Goal: Transaction & Acquisition: Subscribe to service/newsletter

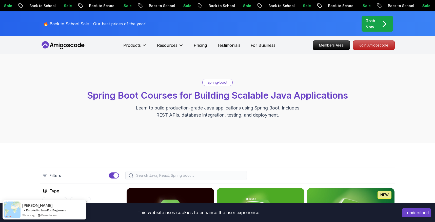
click at [377, 27] on div "Grab Now" at bounding box center [377, 24] width 24 height 12
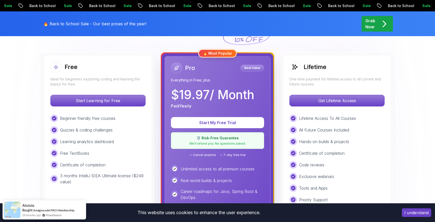
scroll to position [136, 0]
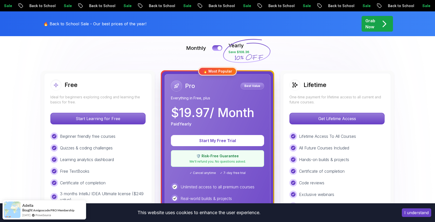
scroll to position [156, 0]
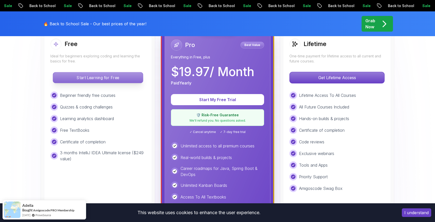
click at [105, 78] on p "Start Learning for Free" at bounding box center [98, 77] width 90 height 11
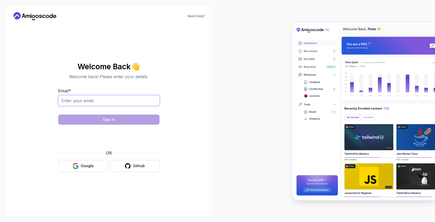
click at [118, 101] on input "Email *" at bounding box center [108, 100] width 101 height 11
type input "[EMAIL_ADDRESS][DOMAIN_NAME]"
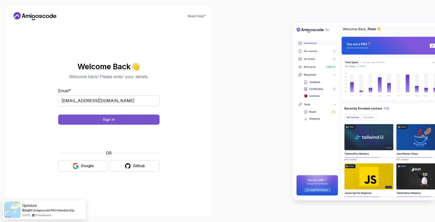
click at [117, 117] on button "Sign in" at bounding box center [108, 120] width 101 height 10
